Goal: Information Seeking & Learning: Find contact information

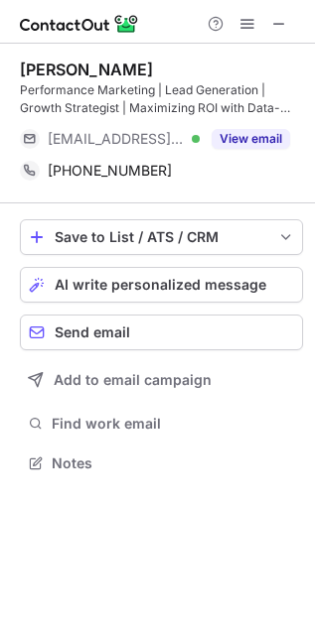
scroll to position [449, 315]
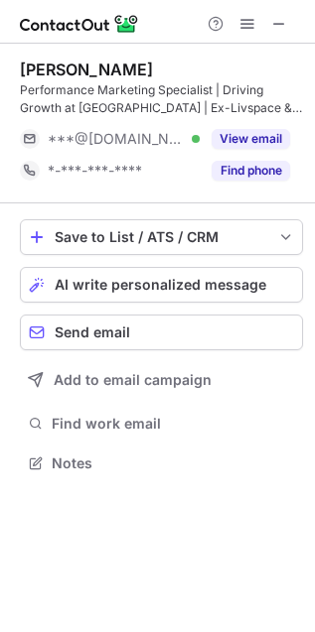
scroll to position [449, 315]
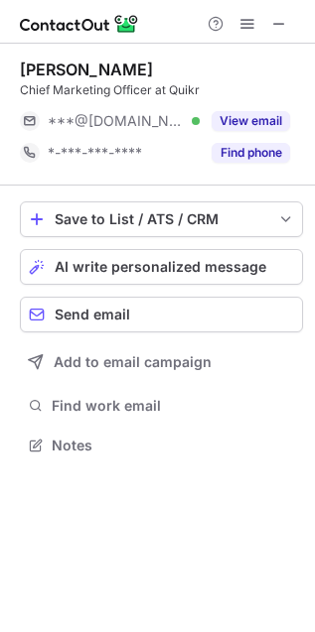
scroll to position [432, 315]
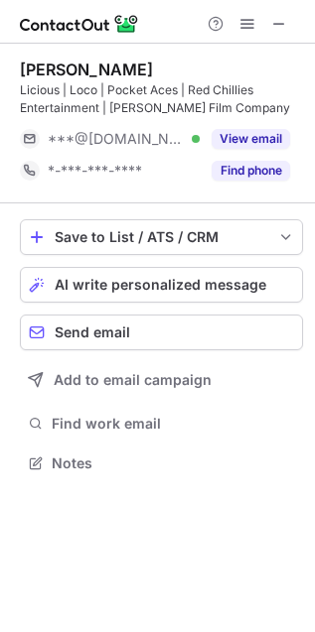
scroll to position [449, 315]
click at [278, 30] on span at bounding box center [279, 24] width 16 height 16
click at [291, 20] on div "Help & Support" at bounding box center [246, 24] width 95 height 24
click at [280, 27] on span at bounding box center [279, 24] width 16 height 16
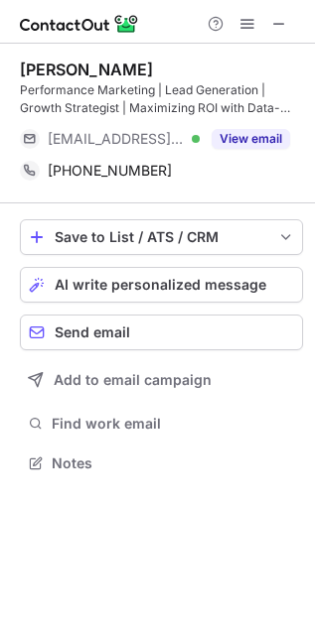
scroll to position [449, 315]
